Goal: Navigation & Orientation: Find specific page/section

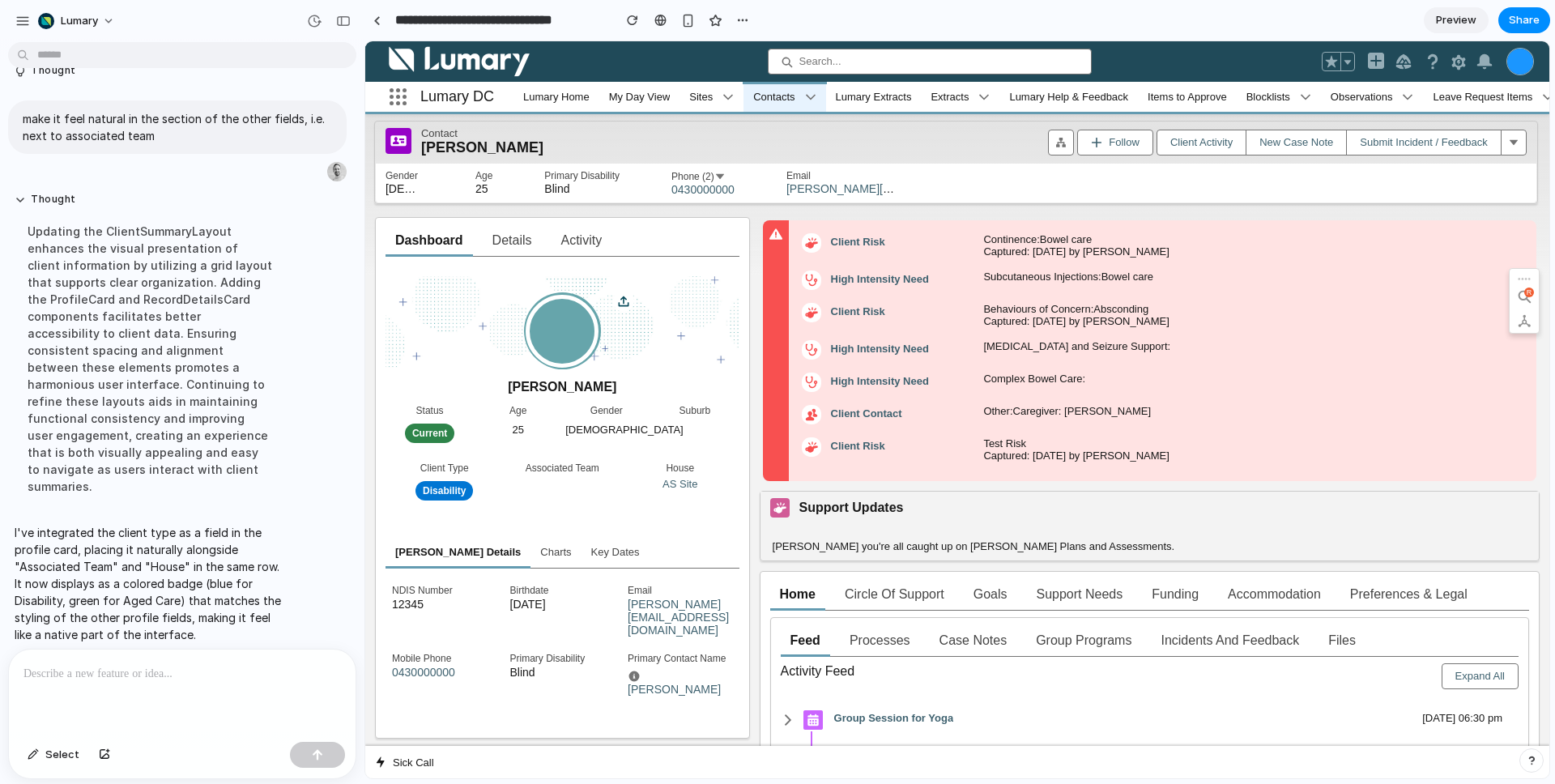
scroll to position [980, 0]
click at [134, 664] on p at bounding box center [182, 674] width 317 height 20
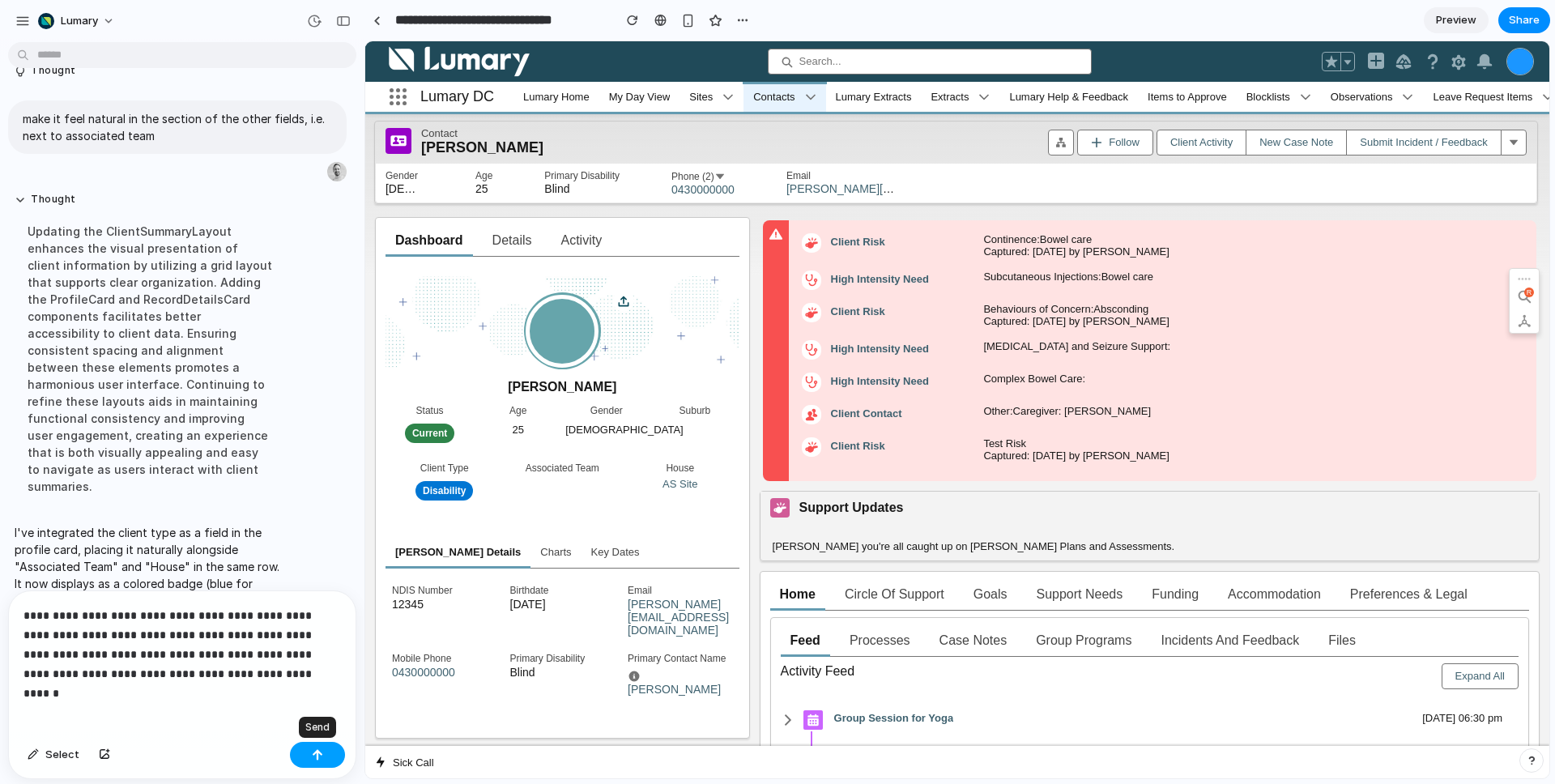
click at [322, 746] on button "button" at bounding box center [317, 755] width 55 height 26
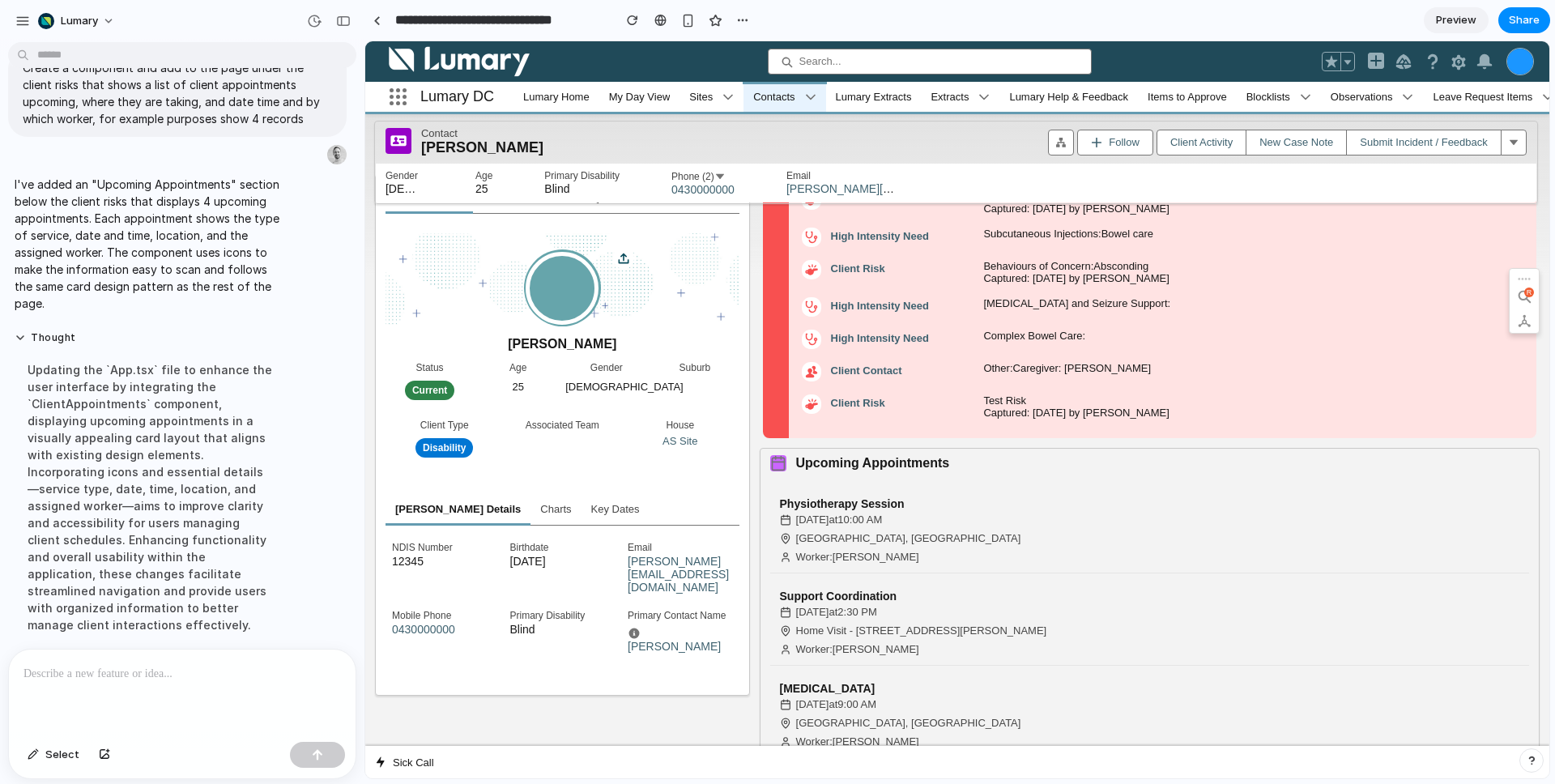
scroll to position [69, 0]
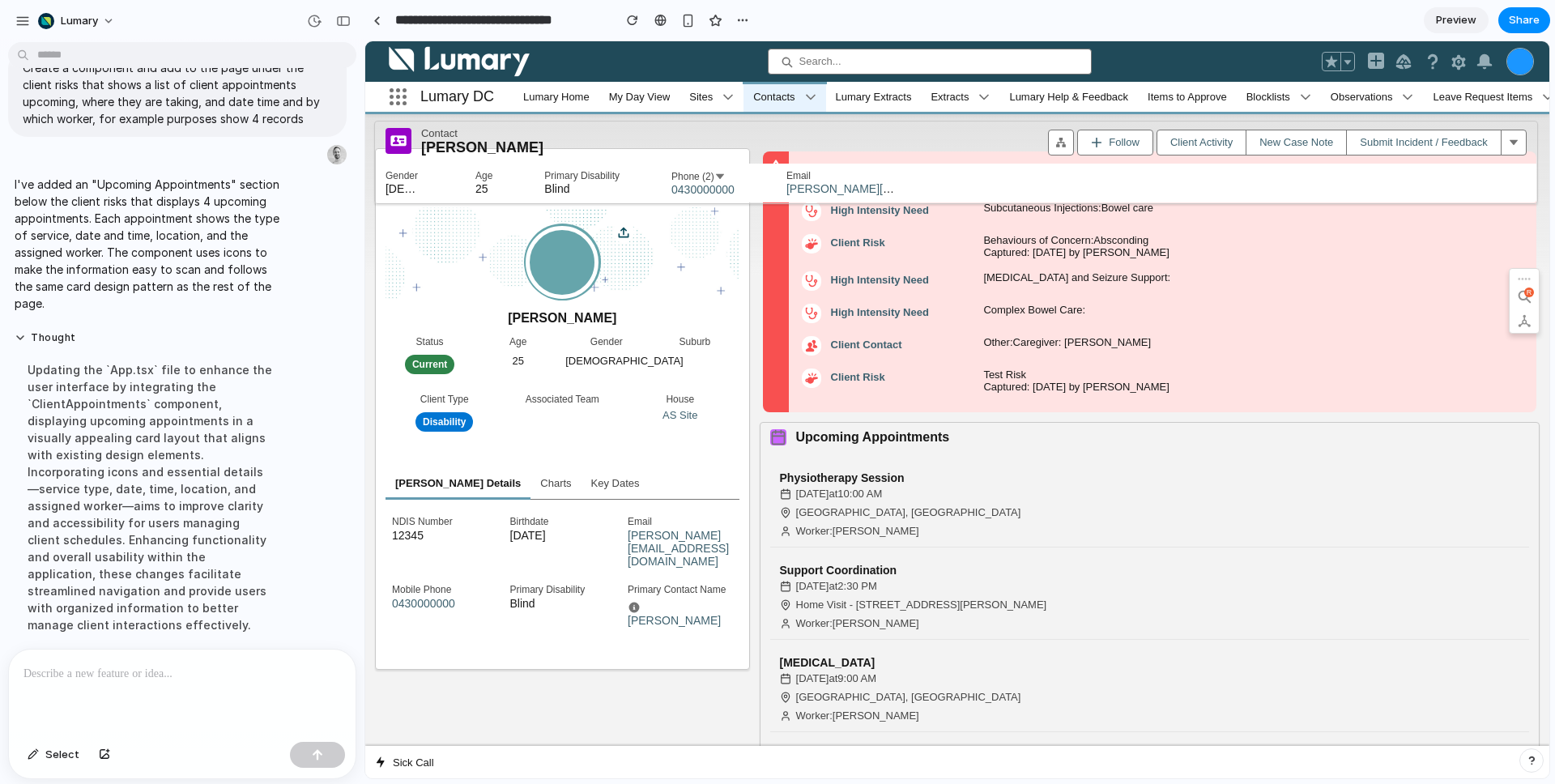
click at [165, 679] on div at bounding box center [182, 692] width 347 height 86
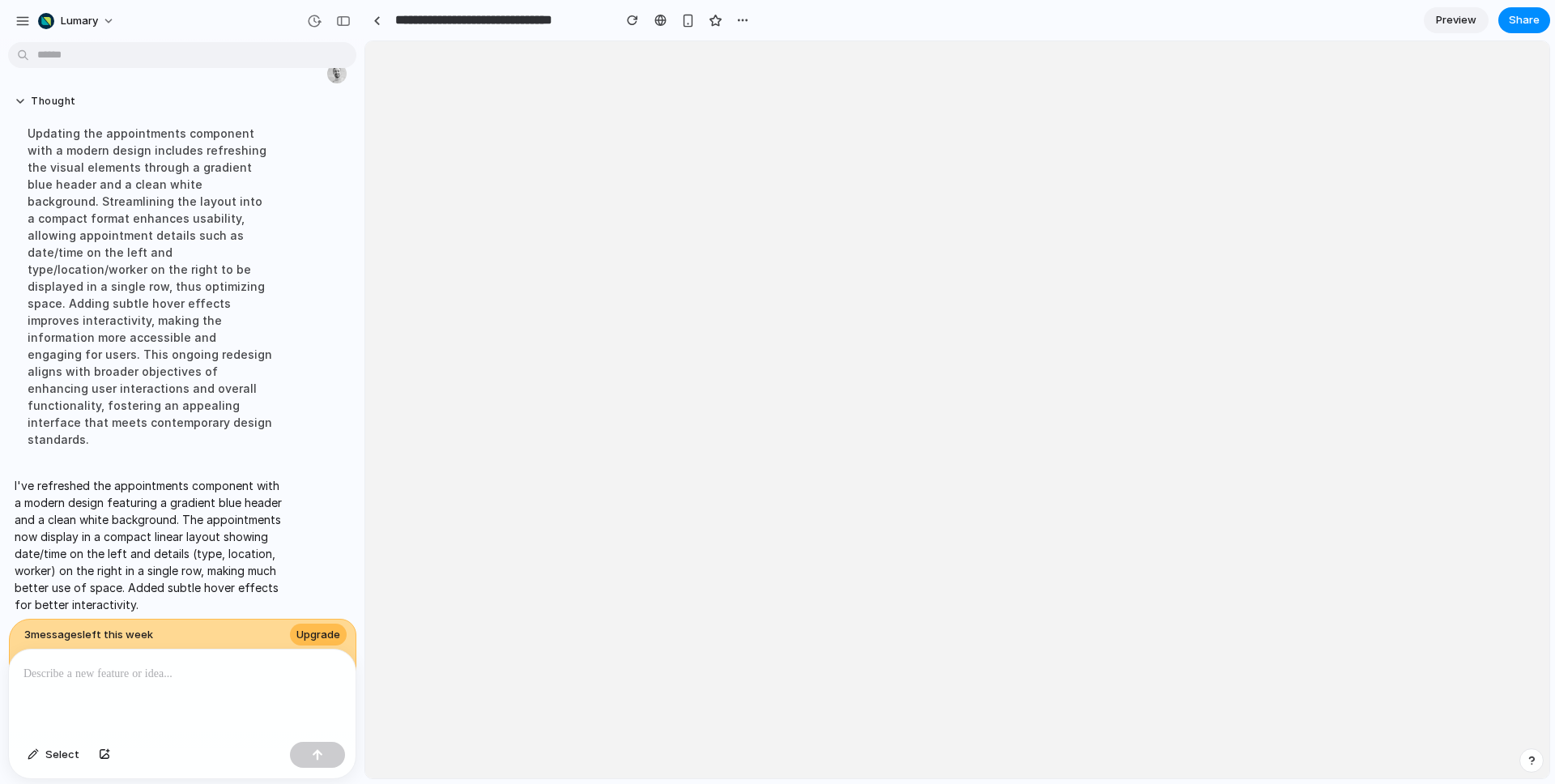
scroll to position [0, 0]
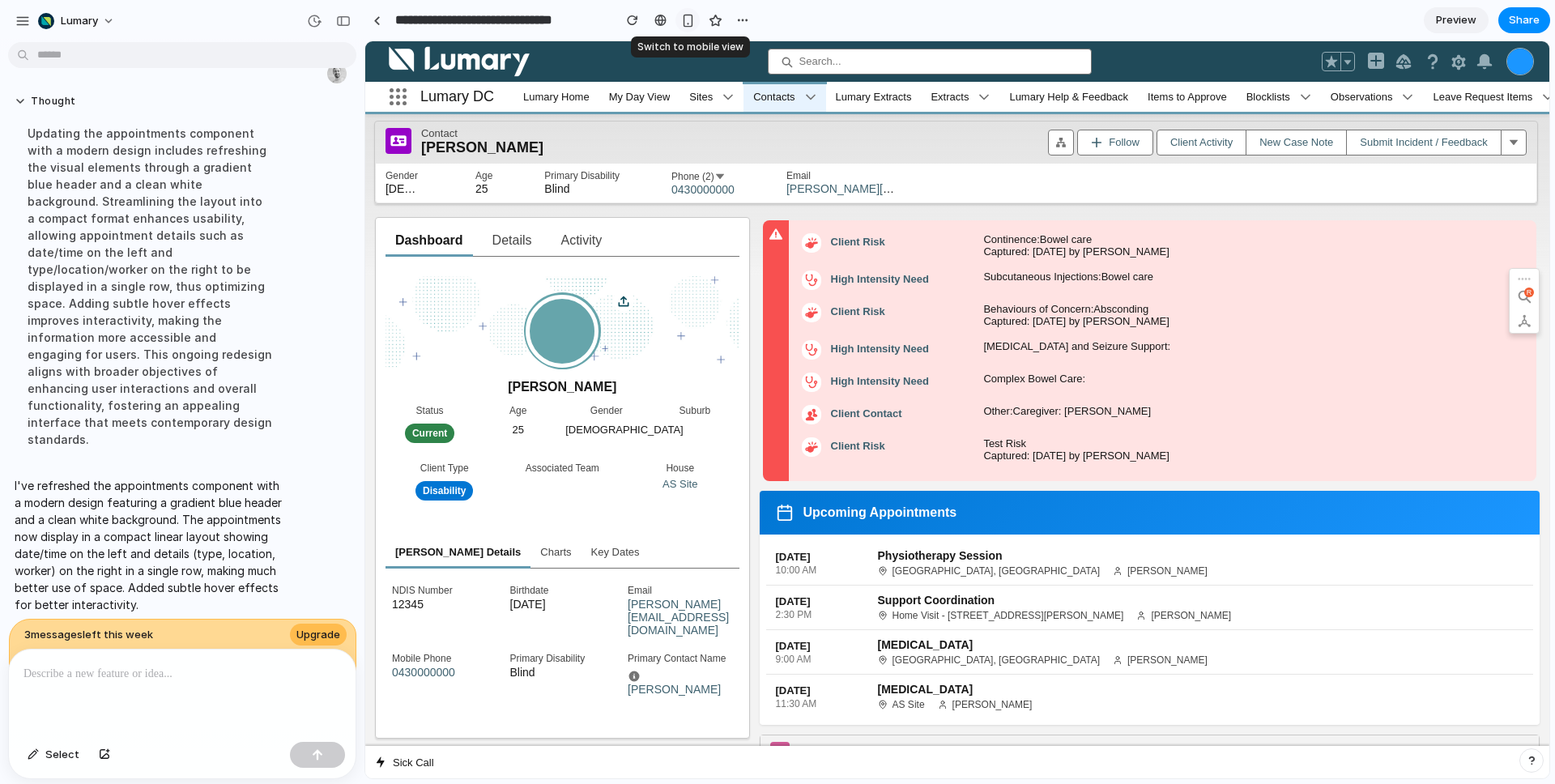
click at [688, 22] on div "button" at bounding box center [688, 20] width 14 height 14
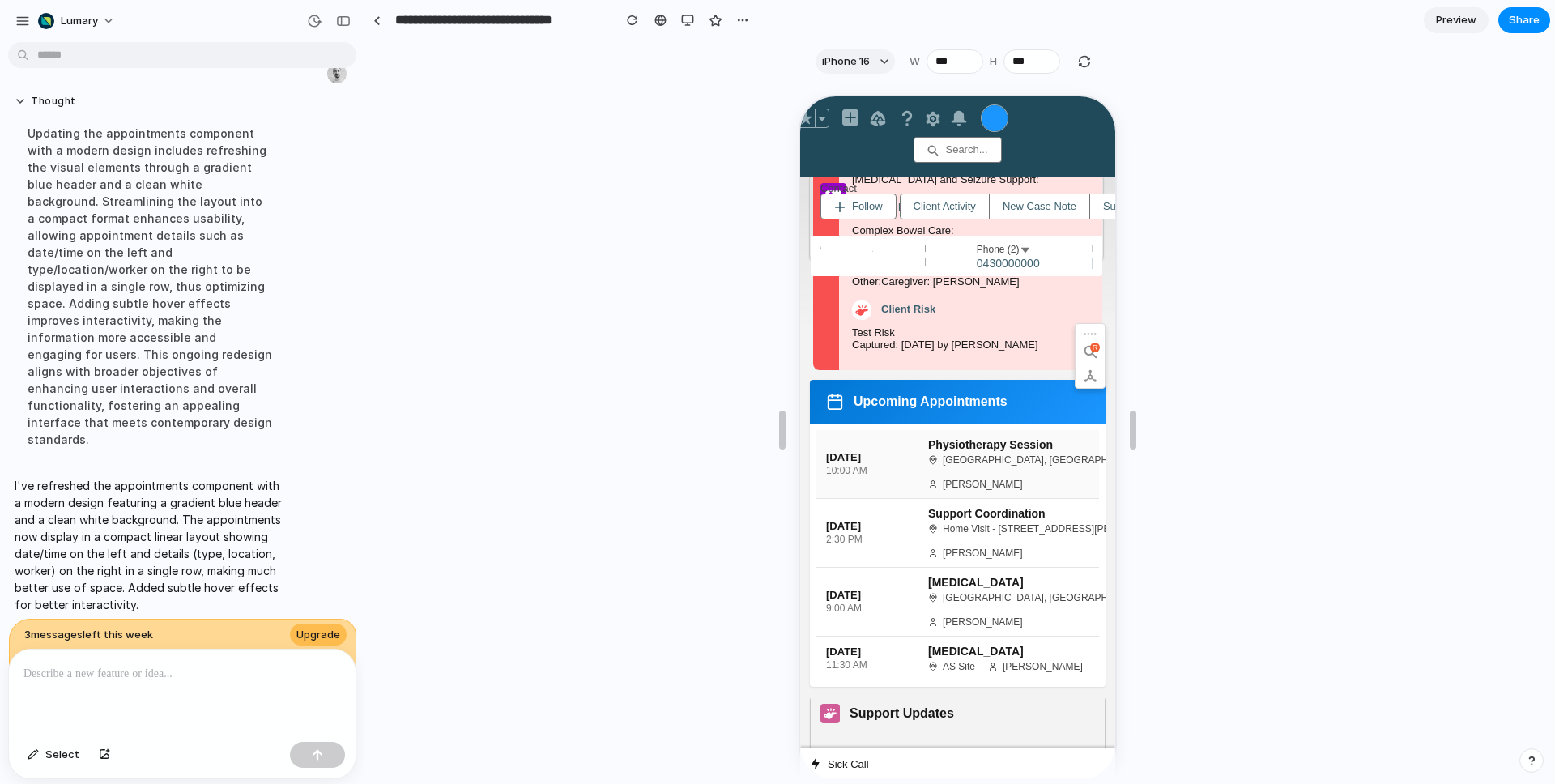
scroll to position [885, 0]
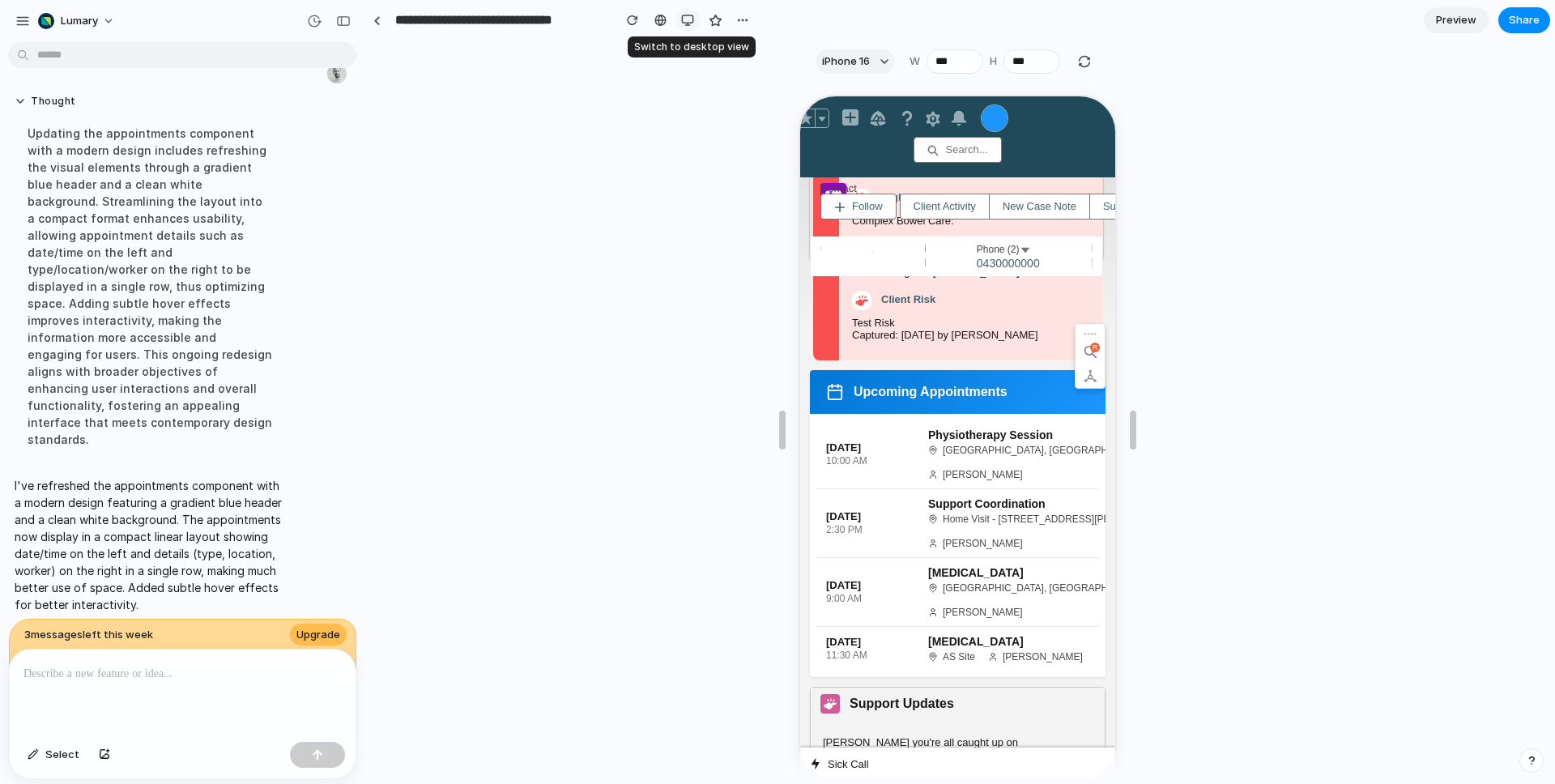
click at [686, 18] on div "button" at bounding box center [688, 20] width 13 height 13
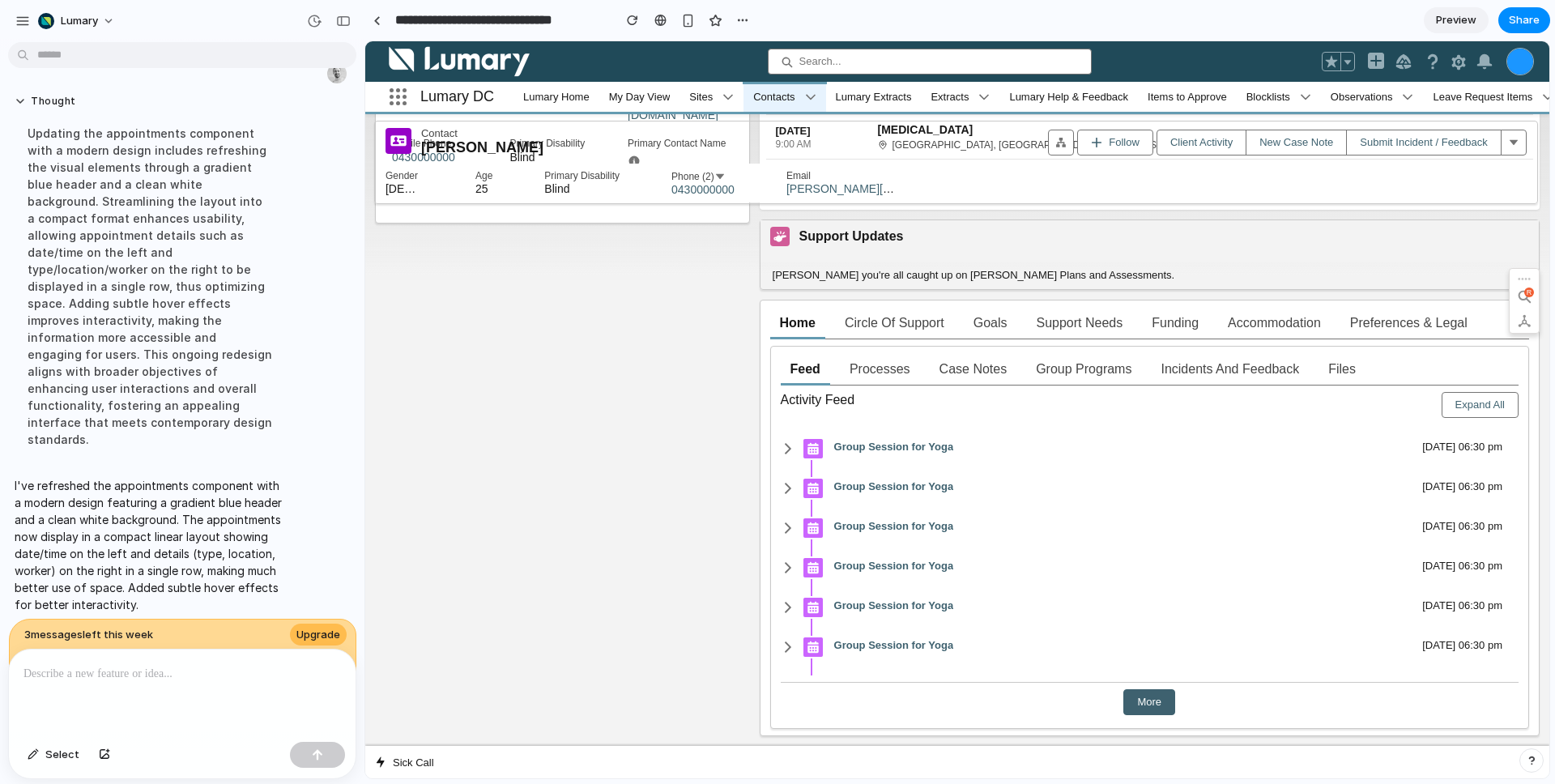
scroll to position [544, 0]
click at [750, 20] on button "button" at bounding box center [743, 20] width 25 height 25
click at [1322, 2] on div "Duplicate Delete" at bounding box center [778, 392] width 1555 height 784
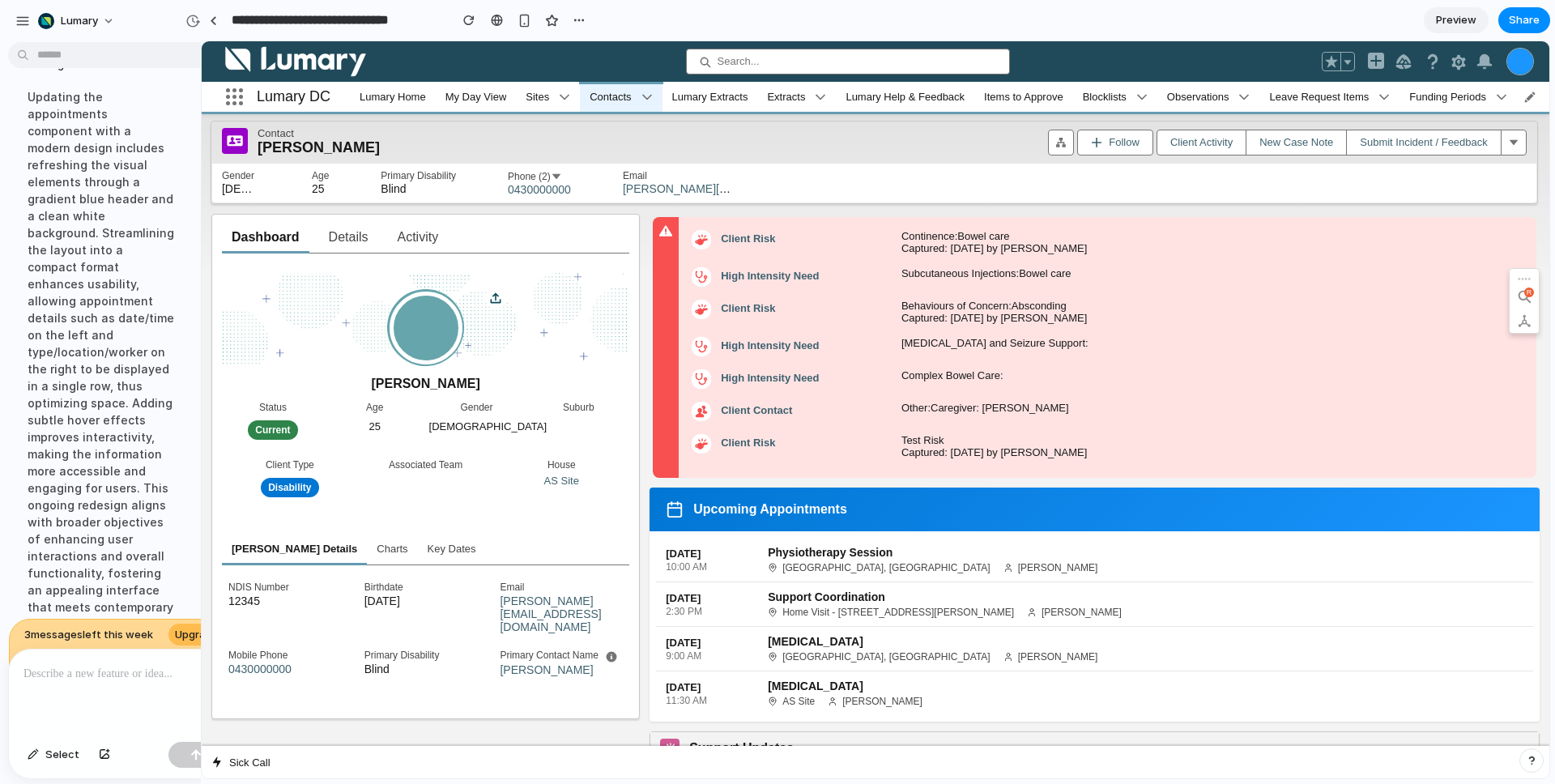
scroll to position [3077, 0]
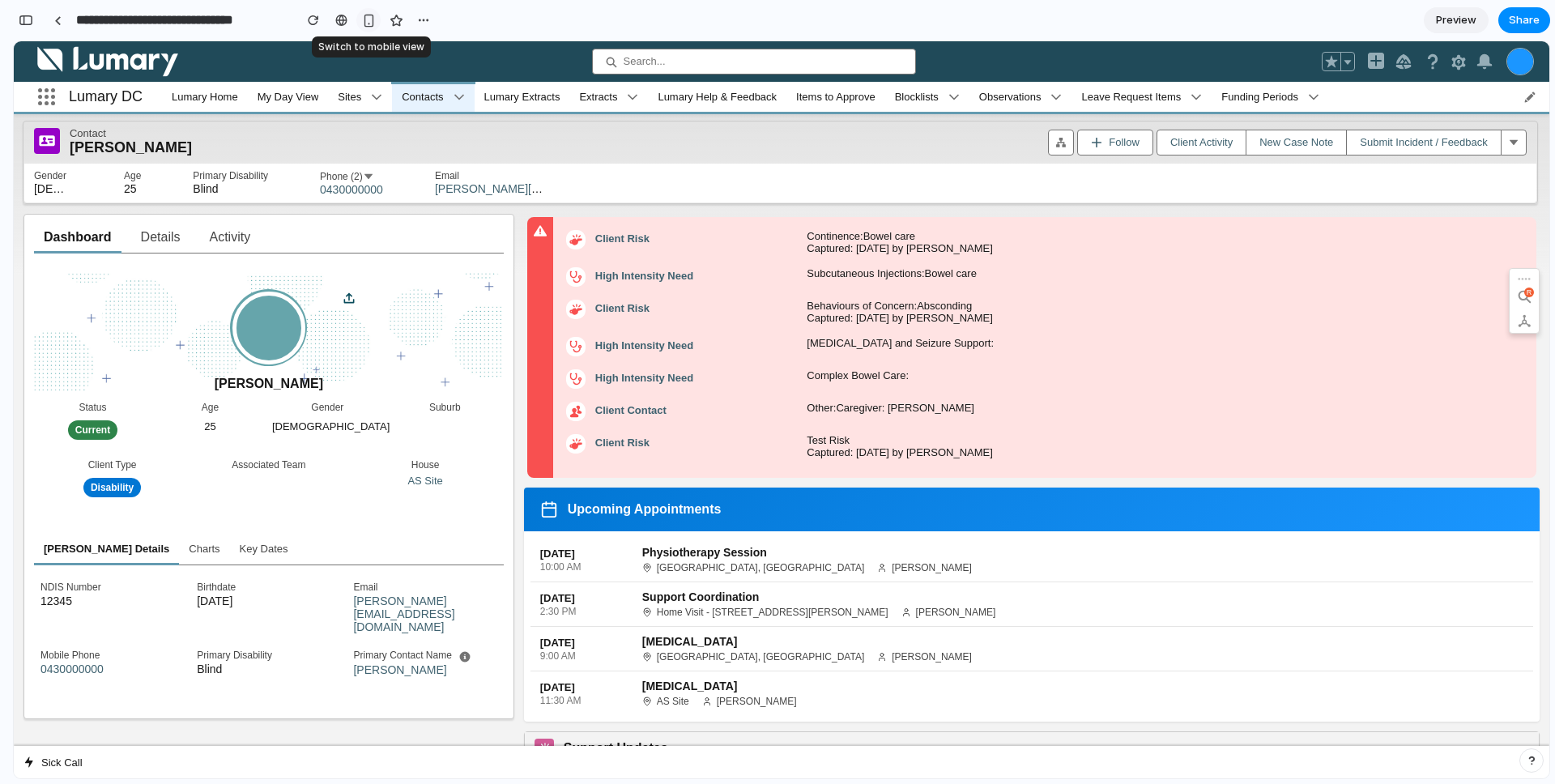
click at [374, 18] on div "button" at bounding box center [369, 20] width 14 height 14
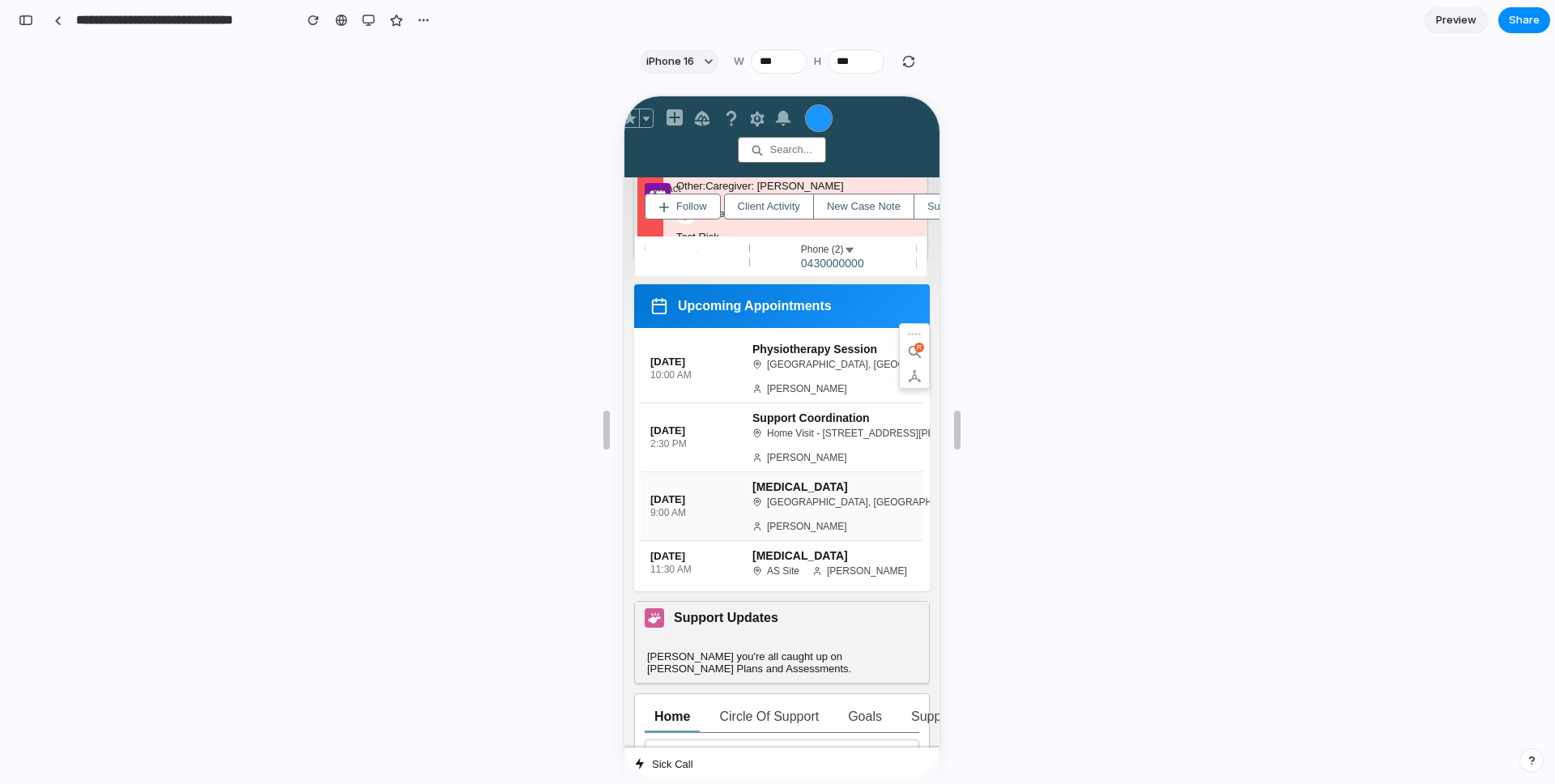
scroll to position [883, 0]
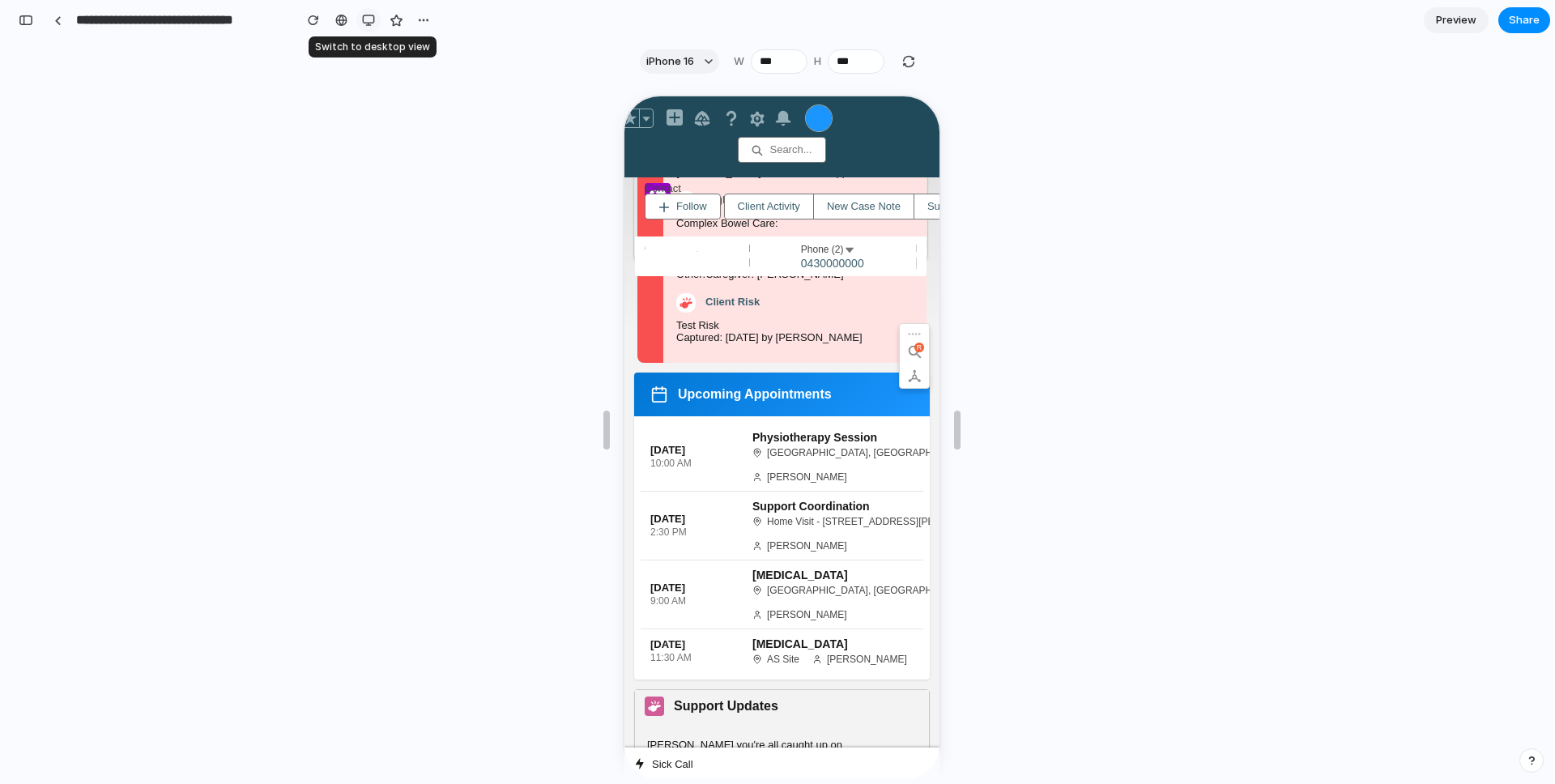
click at [364, 25] on div "button" at bounding box center [369, 20] width 13 height 13
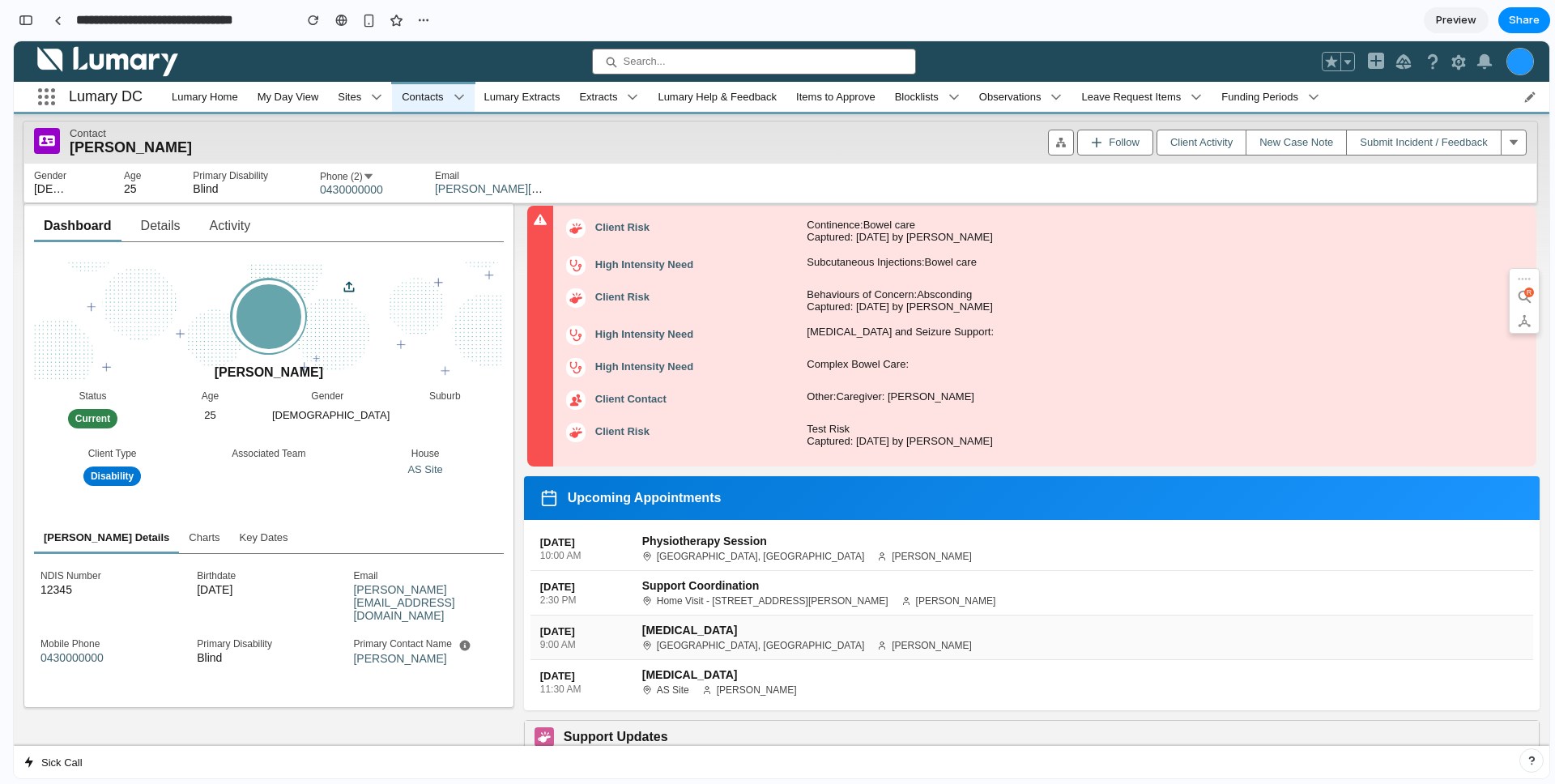
scroll to position [532, 0]
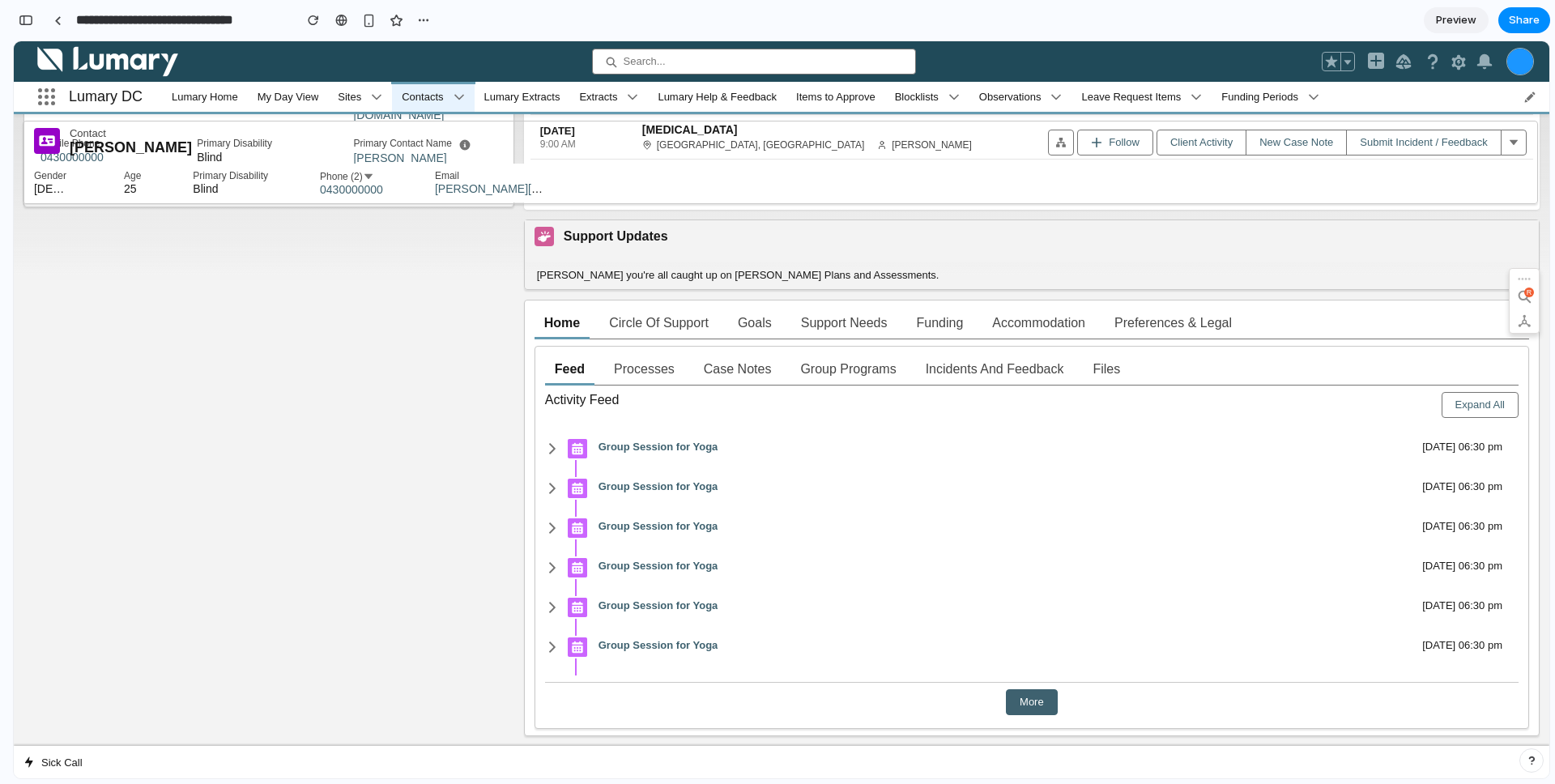
click at [847, 323] on link "Support Needs" at bounding box center [845, 323] width 87 height 33
click at [908, 322] on li "Funding" at bounding box center [939, 323] width 66 height 33
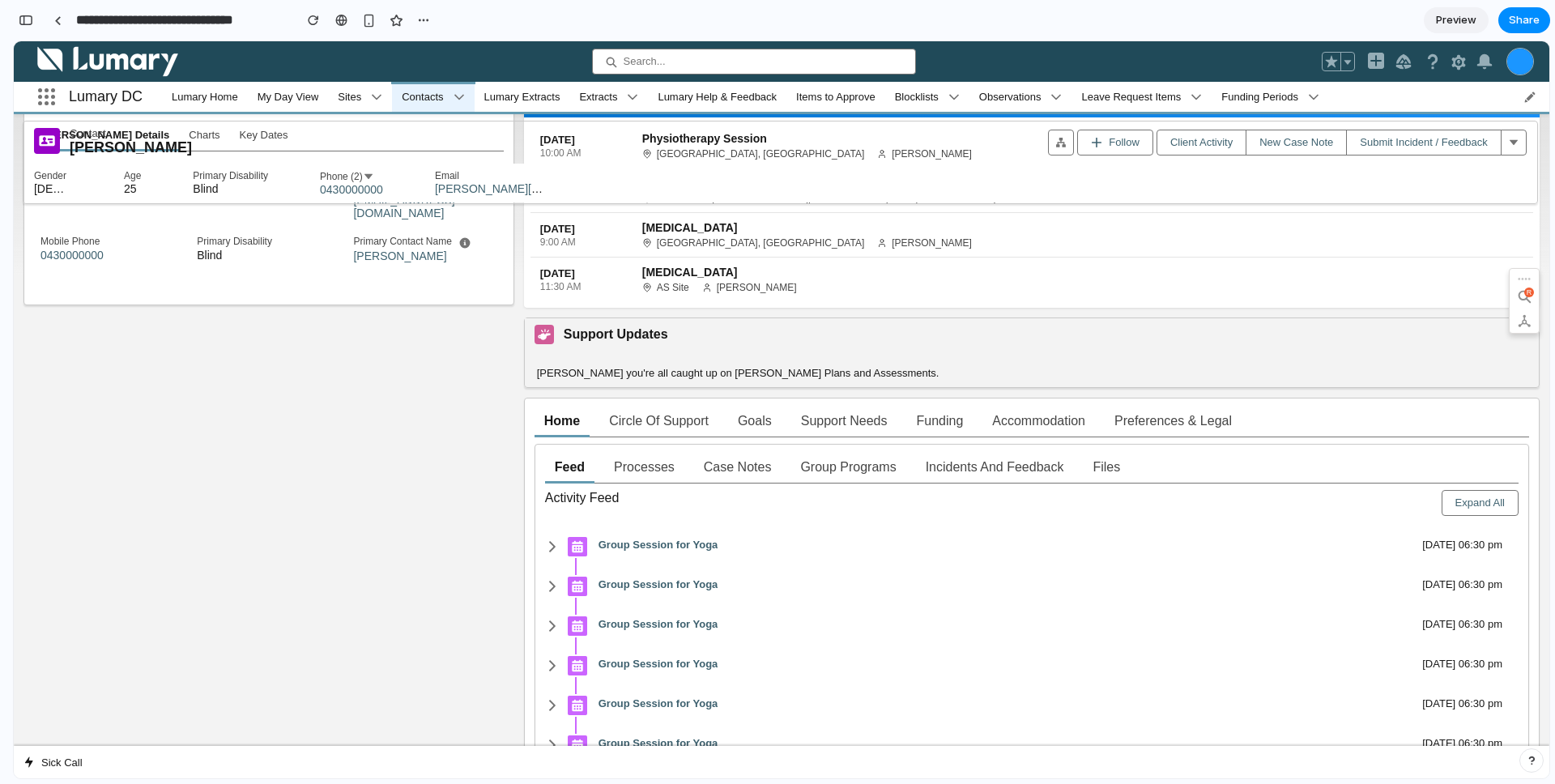
scroll to position [0, 0]
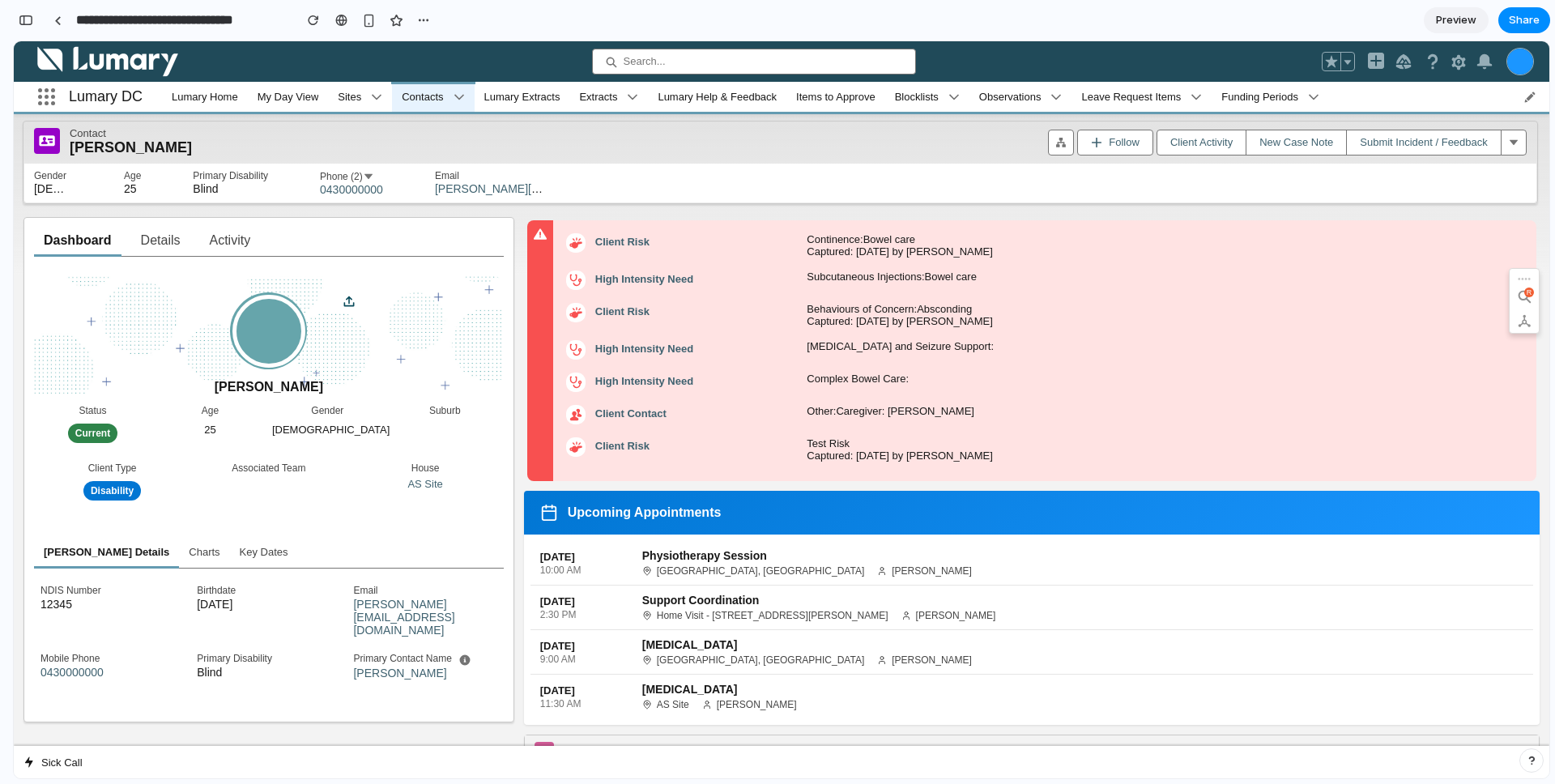
click at [672, 517] on h2 "Upcoming Appointments" at bounding box center [644, 513] width 154 height 15
click at [524, 496] on div "Upcoming Appointments" at bounding box center [1032, 512] width 1015 height 43
click at [542, 530] on div "Upcoming Appointments" at bounding box center [1032, 512] width 1015 height 43
click at [544, 529] on div "Upcoming Appointments" at bounding box center [1032, 512] width 1015 height 43
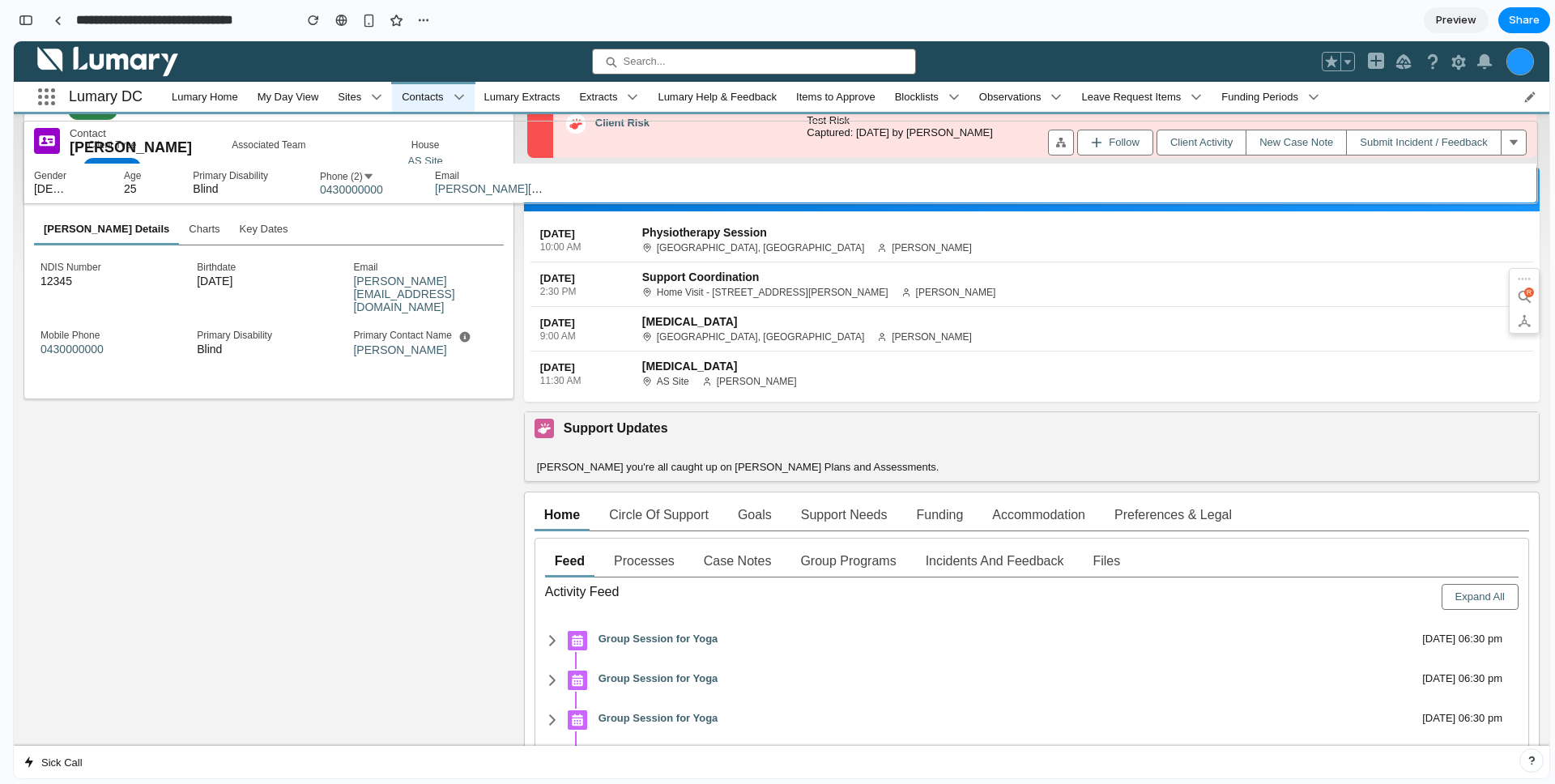
drag, startPoint x: 609, startPoint y: 517, endPoint x: 596, endPoint y: 514, distance: 13.3
click at [609, 518] on link "Circle of Support" at bounding box center [659, 515] width 100 height 33
drag, startPoint x: 568, startPoint y: 468, endPoint x: 488, endPoint y: 442, distance: 84.1
click at [464, 422] on div "Tabs Dashboard Details Activity More Tabs Upload Photo [PERSON_NAME] Status Cur…" at bounding box center [782, 410] width 1516 height 1034
drag, startPoint x: 632, startPoint y: 555, endPoint x: 768, endPoint y: 517, distance: 141.2
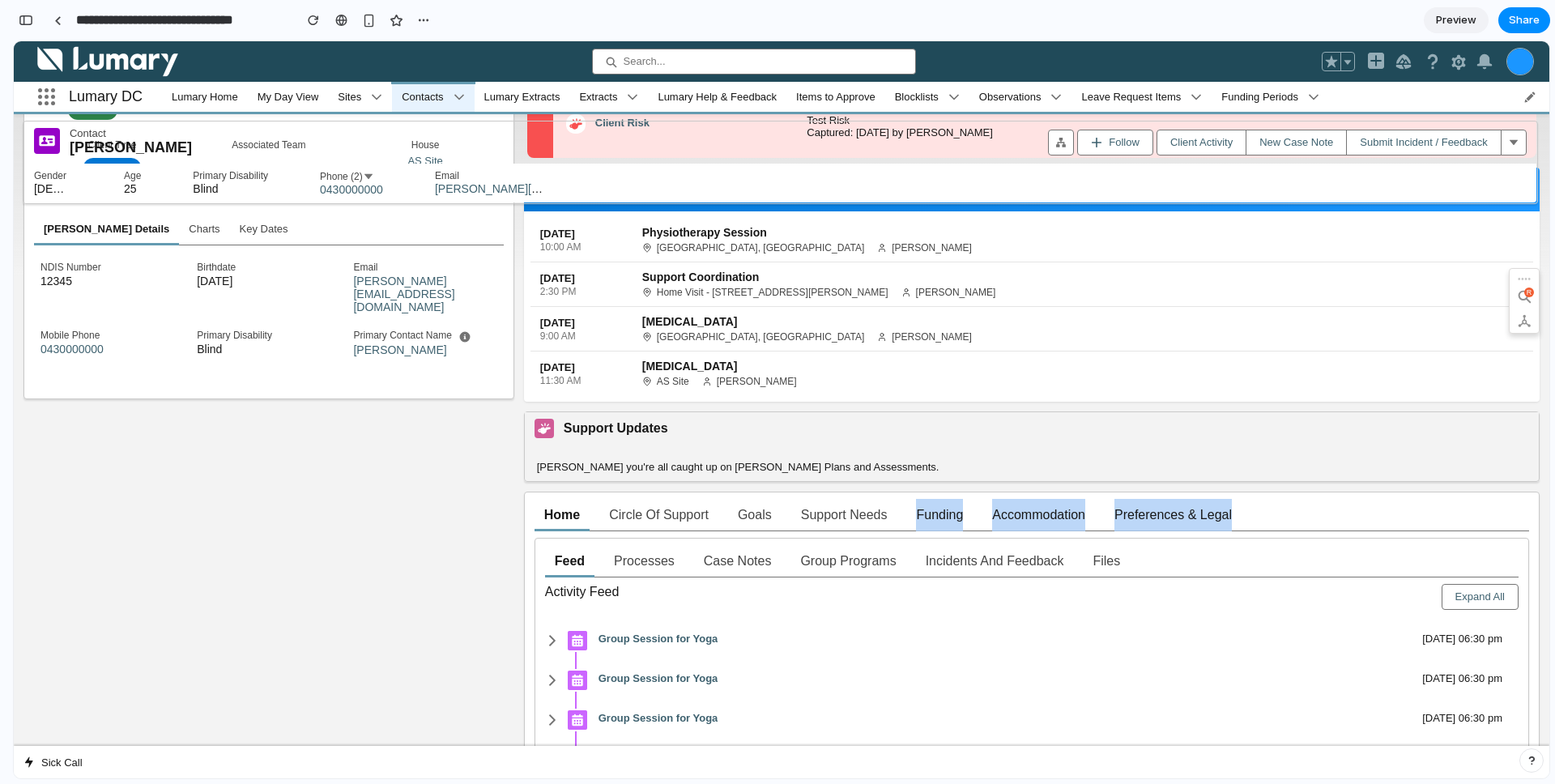
click at [822, 540] on div "Home Circle of Support Goals Support Needs Funding Accommodation Preferences & …" at bounding box center [1032, 710] width 994 height 422
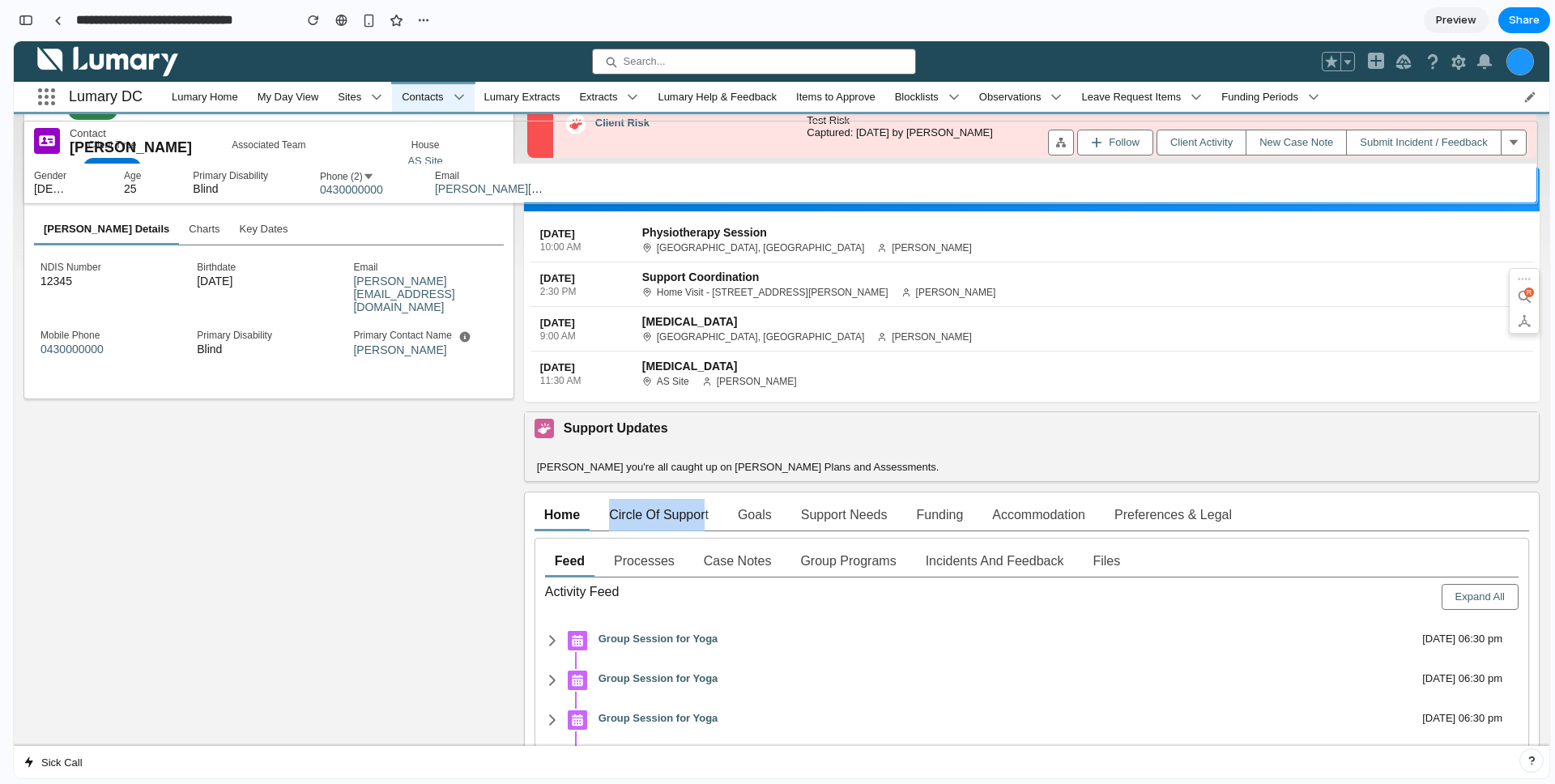
drag, startPoint x: 704, startPoint y: 512, endPoint x: 722, endPoint y: 530, distance: 25.5
click at [705, 512] on link "Circle of Support" at bounding box center [659, 515] width 100 height 33
click at [781, 528] on ul "Home Circle of Support Goals Support Needs Funding Accommodation Preferences & …" at bounding box center [1032, 515] width 994 height 33
click at [909, 528] on li "Funding" at bounding box center [939, 515] width 66 height 33
click at [1017, 527] on link "Accommodation" at bounding box center [1038, 515] width 93 height 33
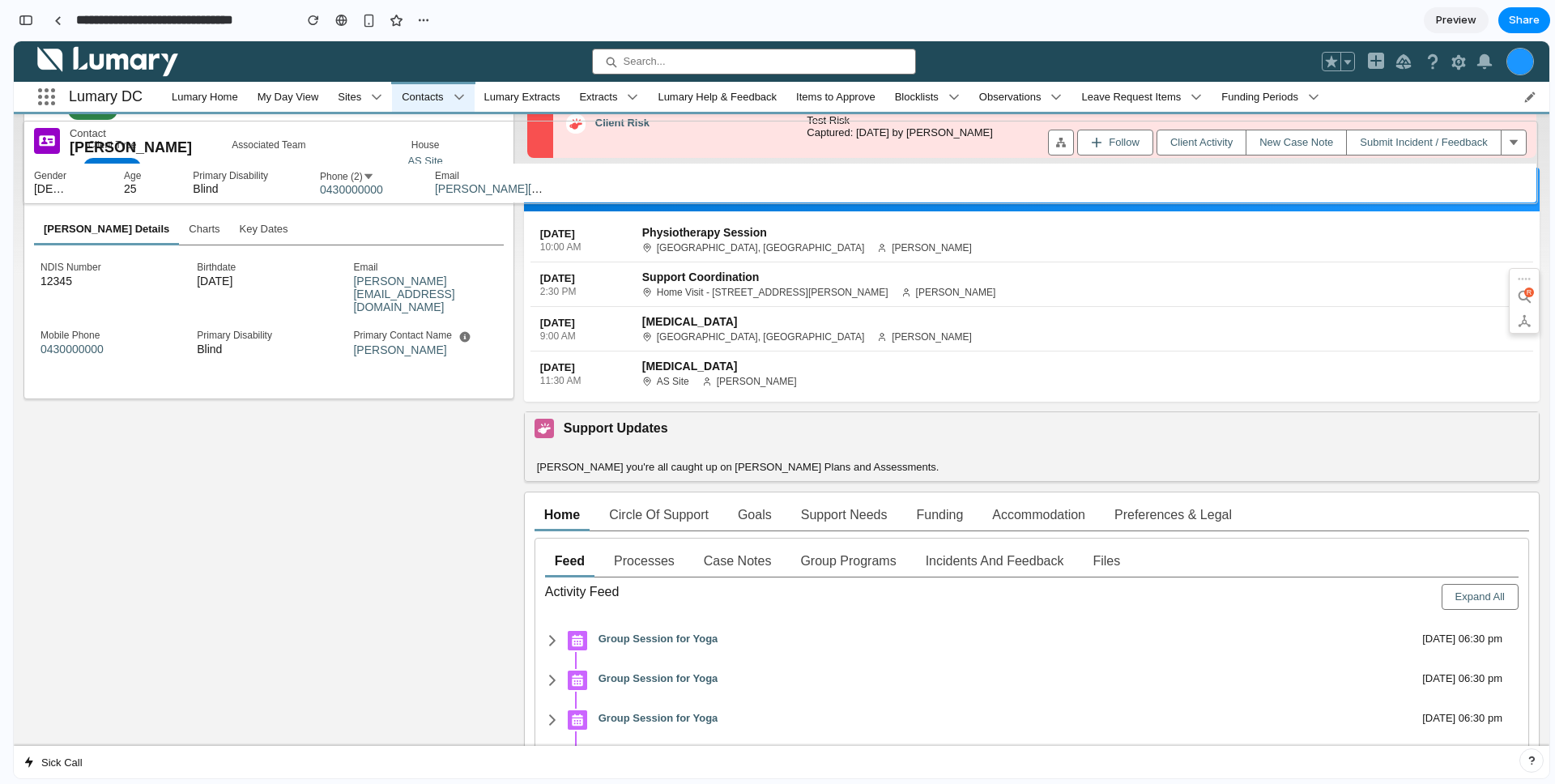
click at [1059, 530] on link "Accommodation" at bounding box center [1038, 515] width 93 height 33
drag, startPoint x: 701, startPoint y: 601, endPoint x: 783, endPoint y: 594, distance: 82.3
click at [770, 602] on div "Activity Feed" at bounding box center [869, 597] width 648 height 26
click at [894, 588] on div "Feed Processes Case Notes Group Programs Incidents and Feedback Files More Tabs…" at bounding box center [1032, 729] width 974 height 369
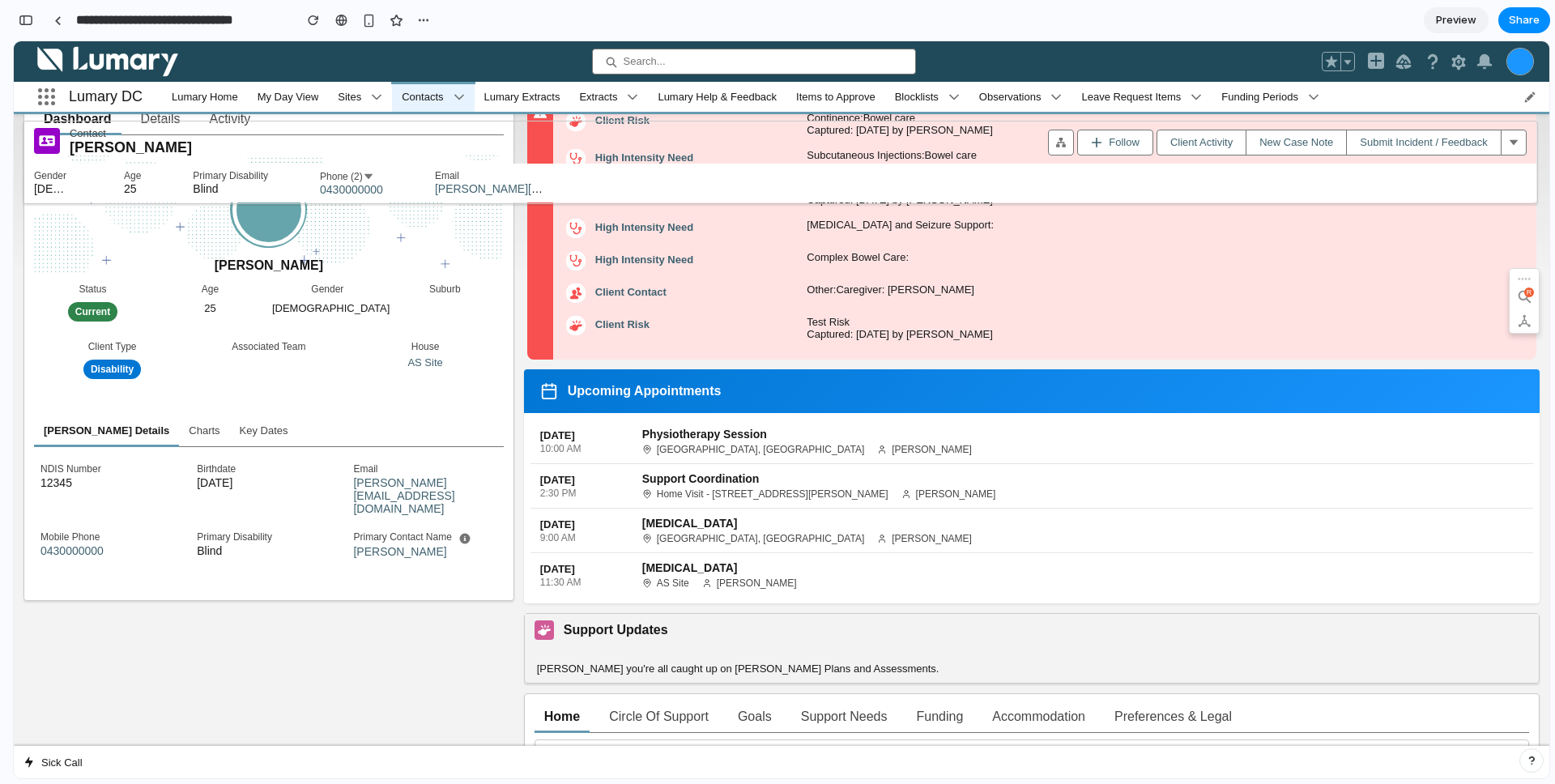
scroll to position [0, 0]
